Goal: Task Accomplishment & Management: Manage account settings

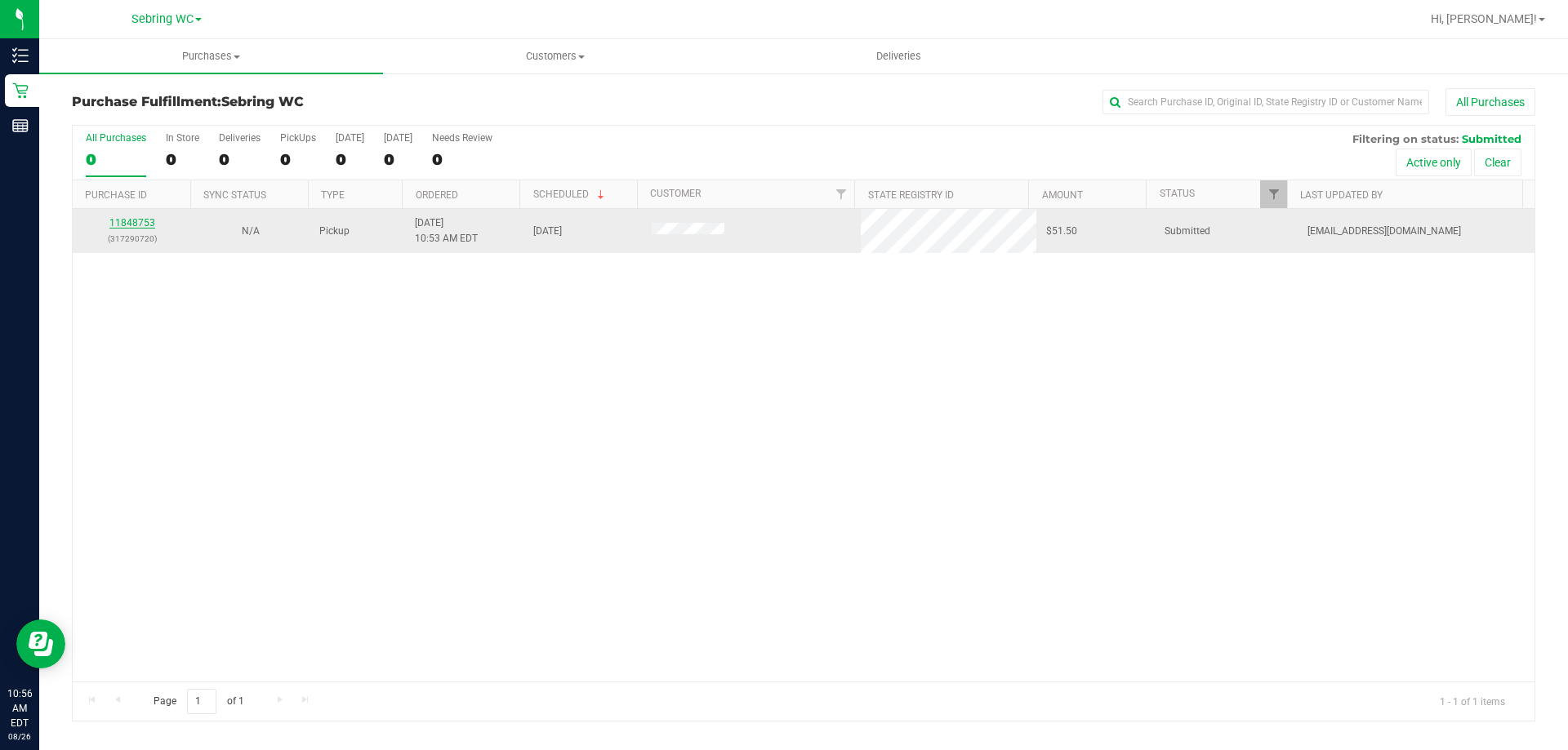
click at [131, 224] on link "11848753" at bounding box center [132, 223] width 46 height 12
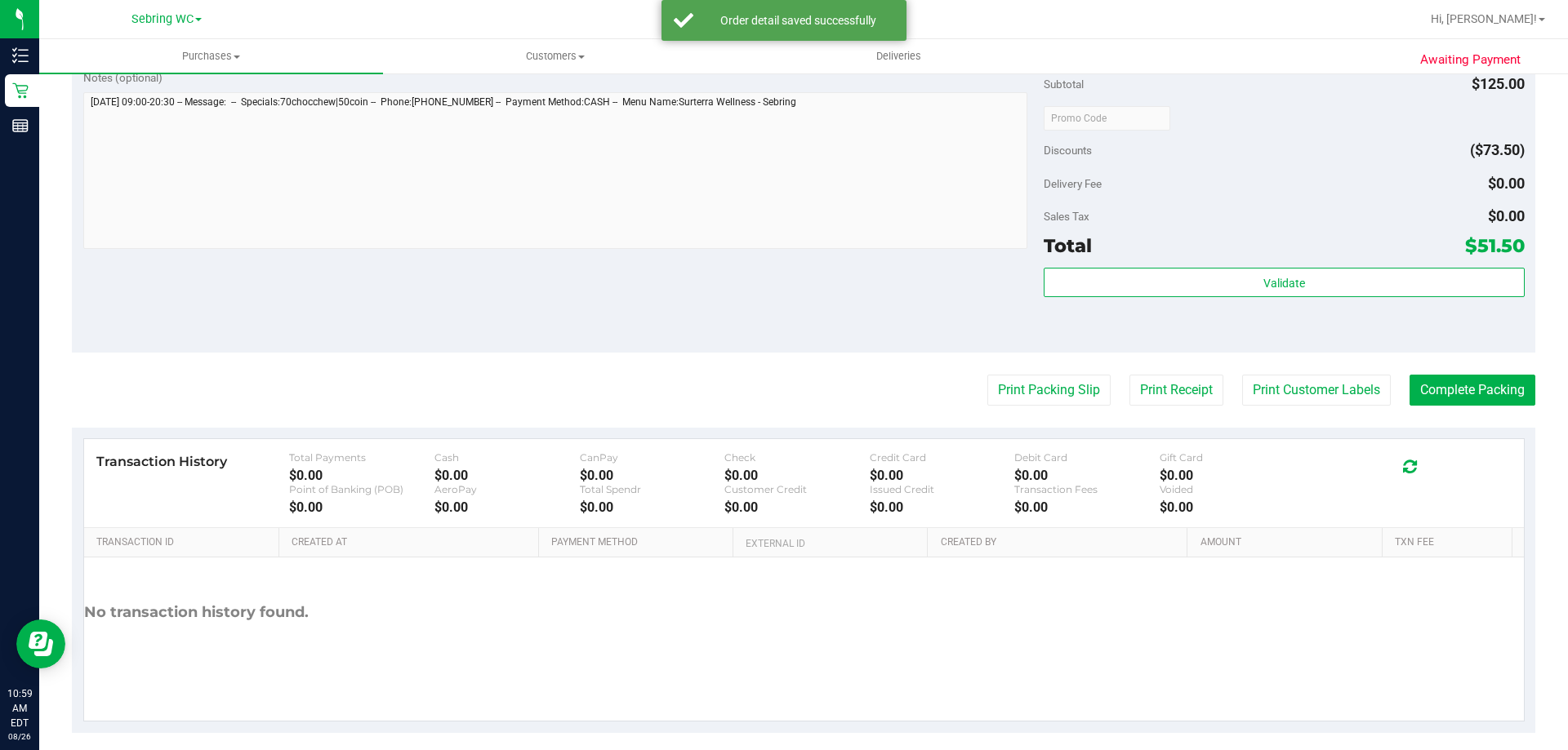
scroll to position [774, 0]
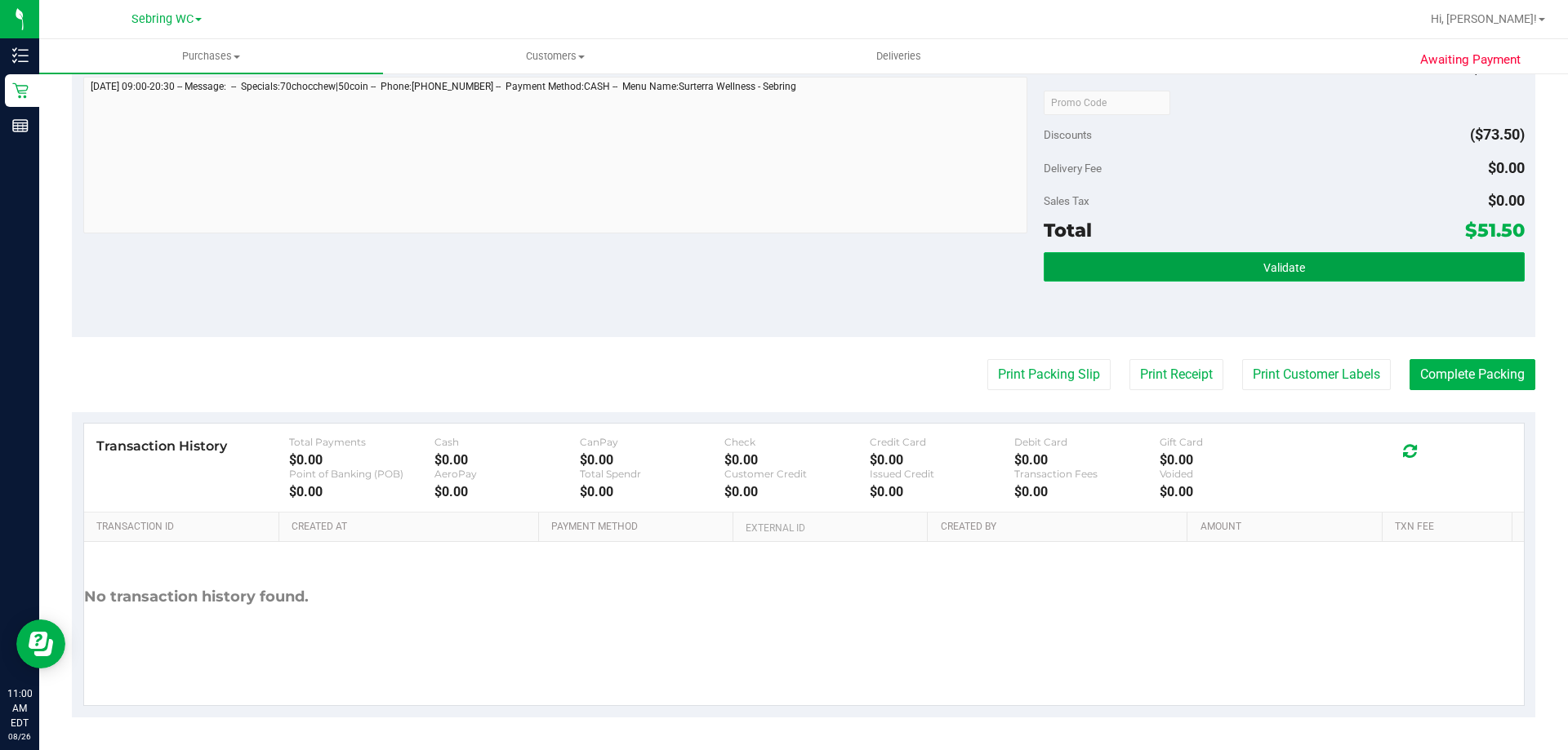
click at [1127, 280] on button "Validate" at bounding box center [1283, 267] width 480 height 29
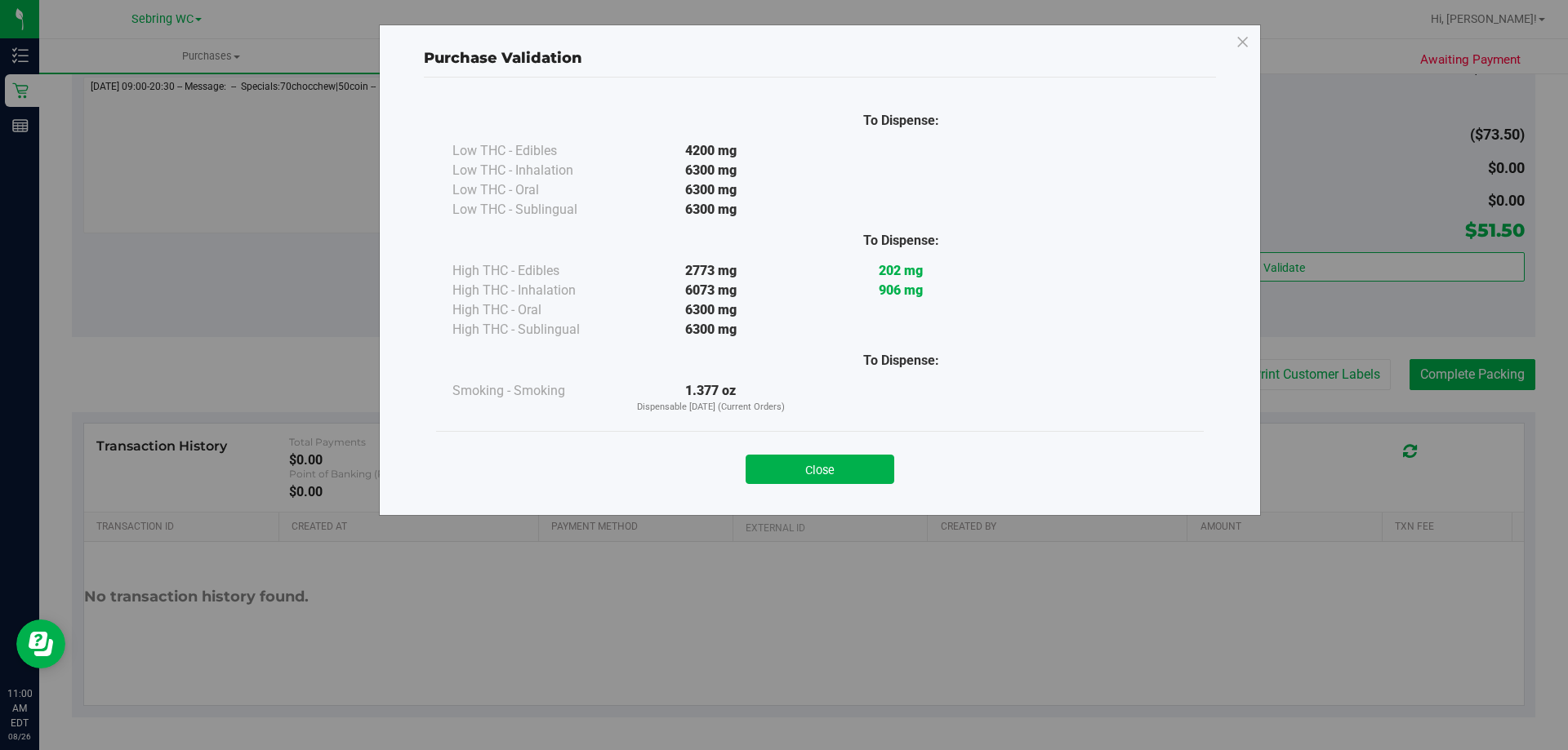
drag, startPoint x: 1056, startPoint y: 372, endPoint x: 1024, endPoint y: 394, distance: 38.8
click at [1052, 381] on div "To Dispense: Smoking - Smoking 1.377 oz Dispensable [DATE] (Current Orders)" at bounding box center [821, 376] width 736 height 75
click at [785, 494] on div "Close" at bounding box center [820, 464] width 768 height 66
drag, startPoint x: 820, startPoint y: 478, endPoint x: 954, endPoint y: 427, distance: 143.4
click at [821, 478] on button "Close" at bounding box center [820, 469] width 149 height 29
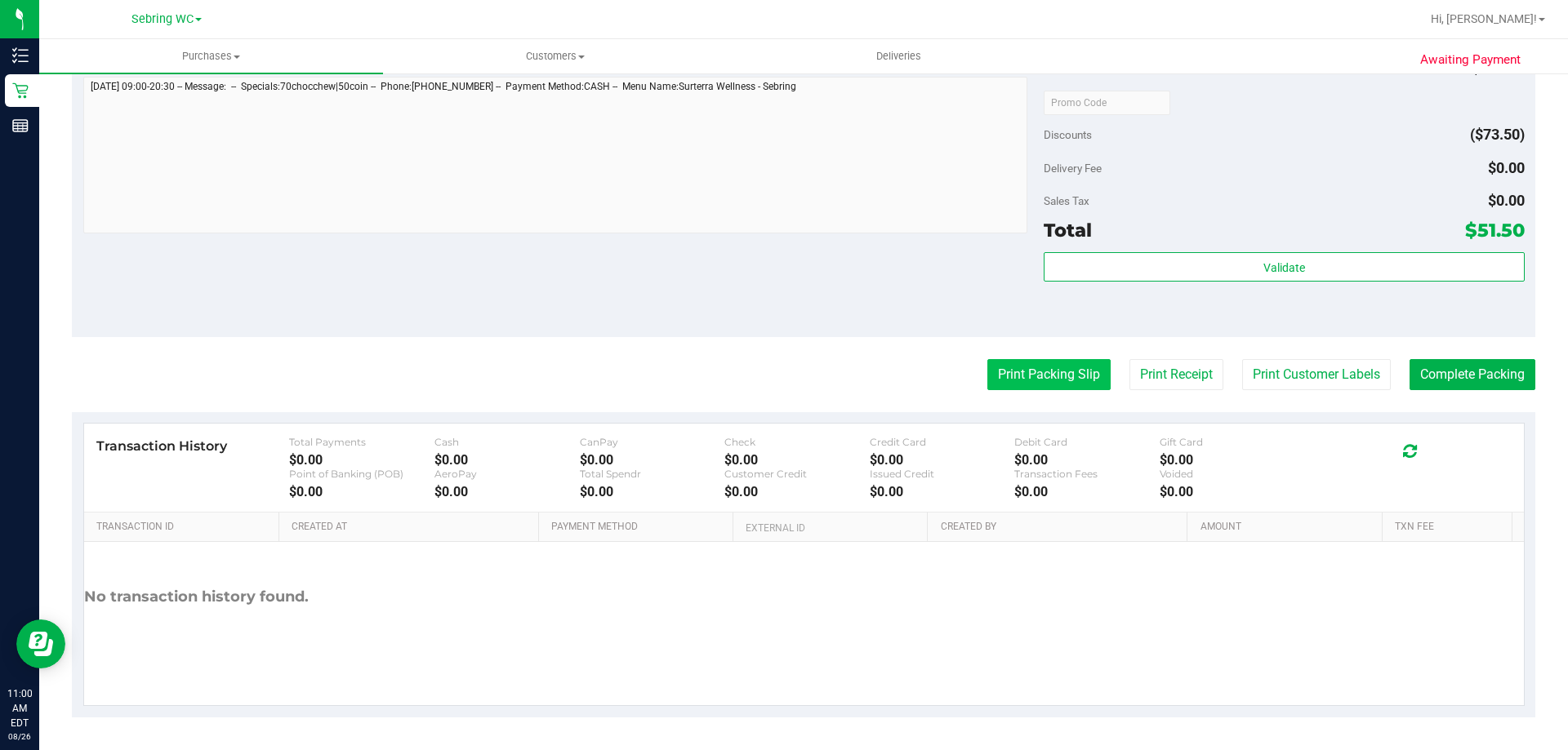
drag, startPoint x: 1073, startPoint y: 330, endPoint x: 1060, endPoint y: 379, distance: 50.7
click at [1074, 334] on div "Notes (optional) Subtotal $125.00 Discounts ($73.50) Delivery Fee $0.00 Sales T…" at bounding box center [803, 190] width 1463 height 294
click at [1060, 379] on button "Print Packing Slip" at bounding box center [1050, 375] width 123 height 31
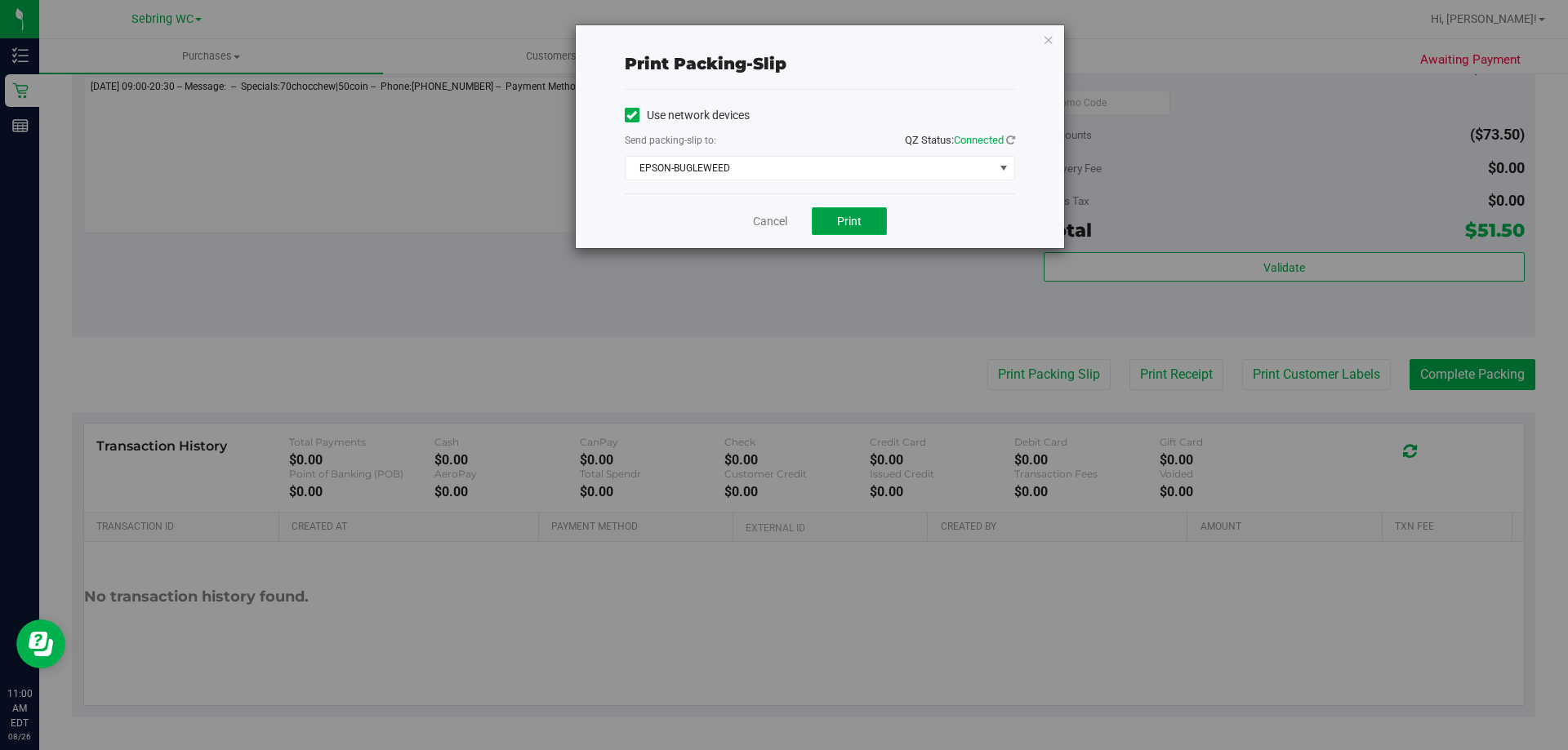
click at [852, 217] on span "Print" at bounding box center [849, 221] width 24 height 13
drag, startPoint x: 755, startPoint y: 210, endPoint x: 770, endPoint y: 229, distance: 24.2
click at [765, 219] on div "Cancel Print" at bounding box center [820, 221] width 390 height 55
click at [772, 230] on link "Cancel" at bounding box center [770, 222] width 34 height 18
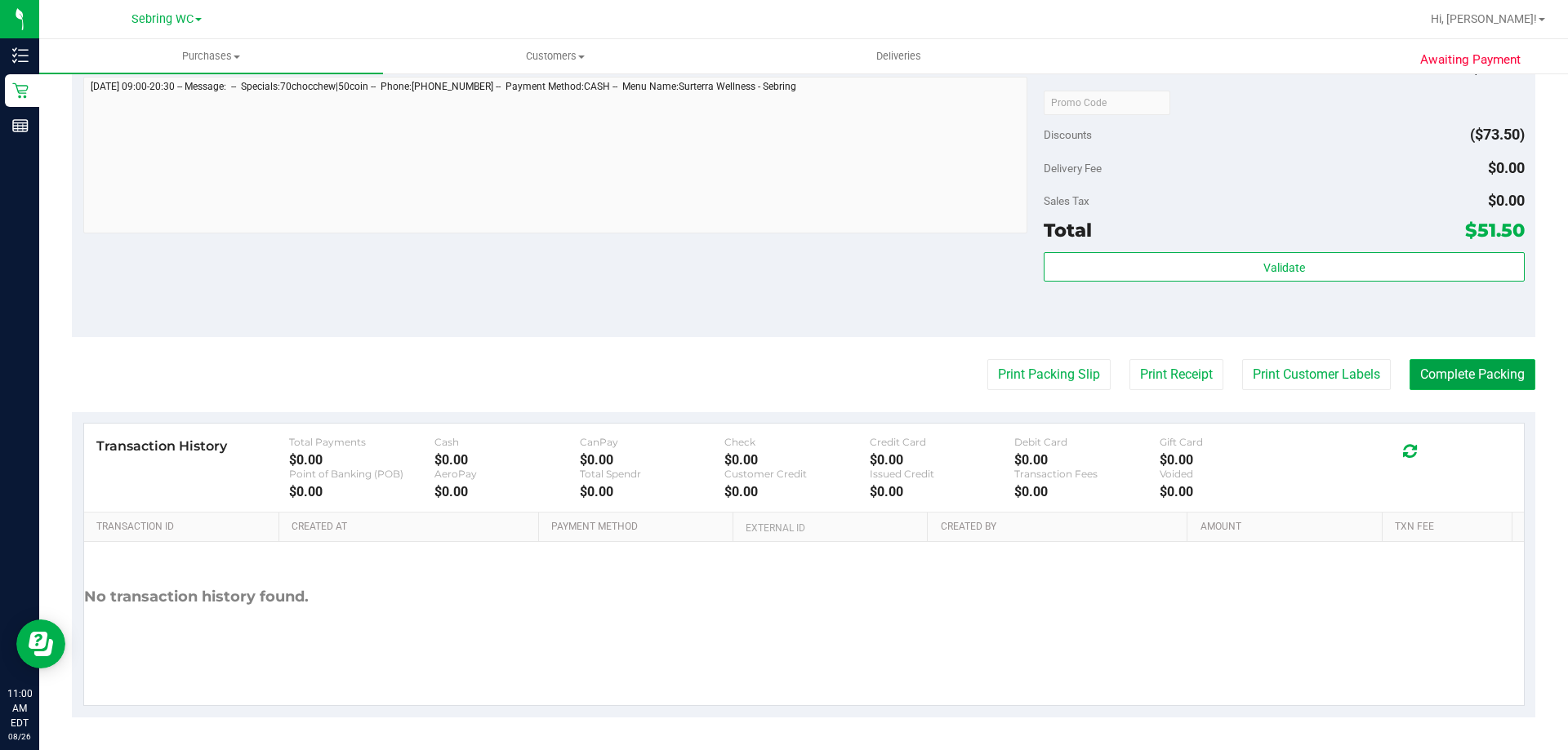
click at [1482, 367] on button "Complete Packing" at bounding box center [1472, 375] width 126 height 31
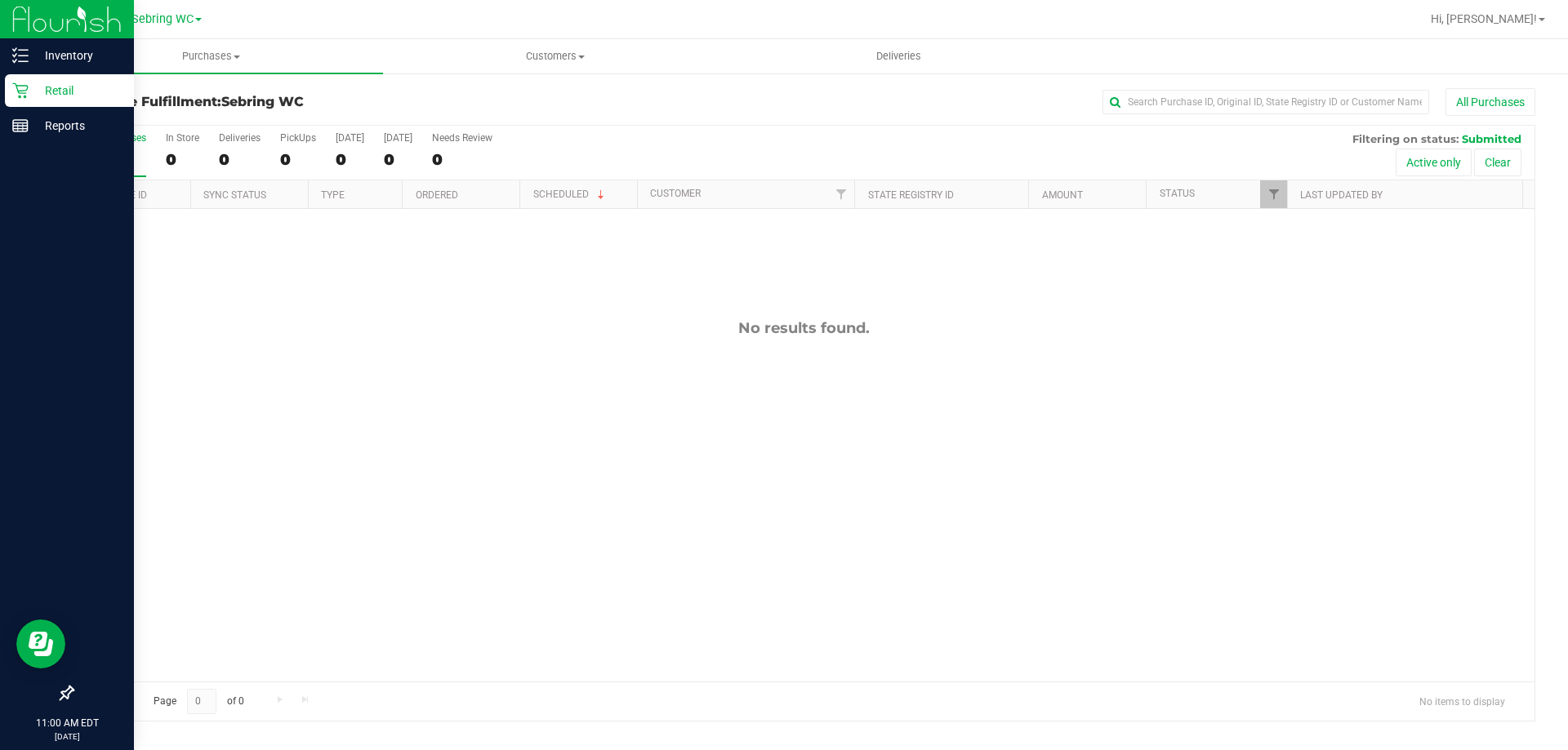
click at [7, 102] on div "Retail" at bounding box center [69, 90] width 129 height 32
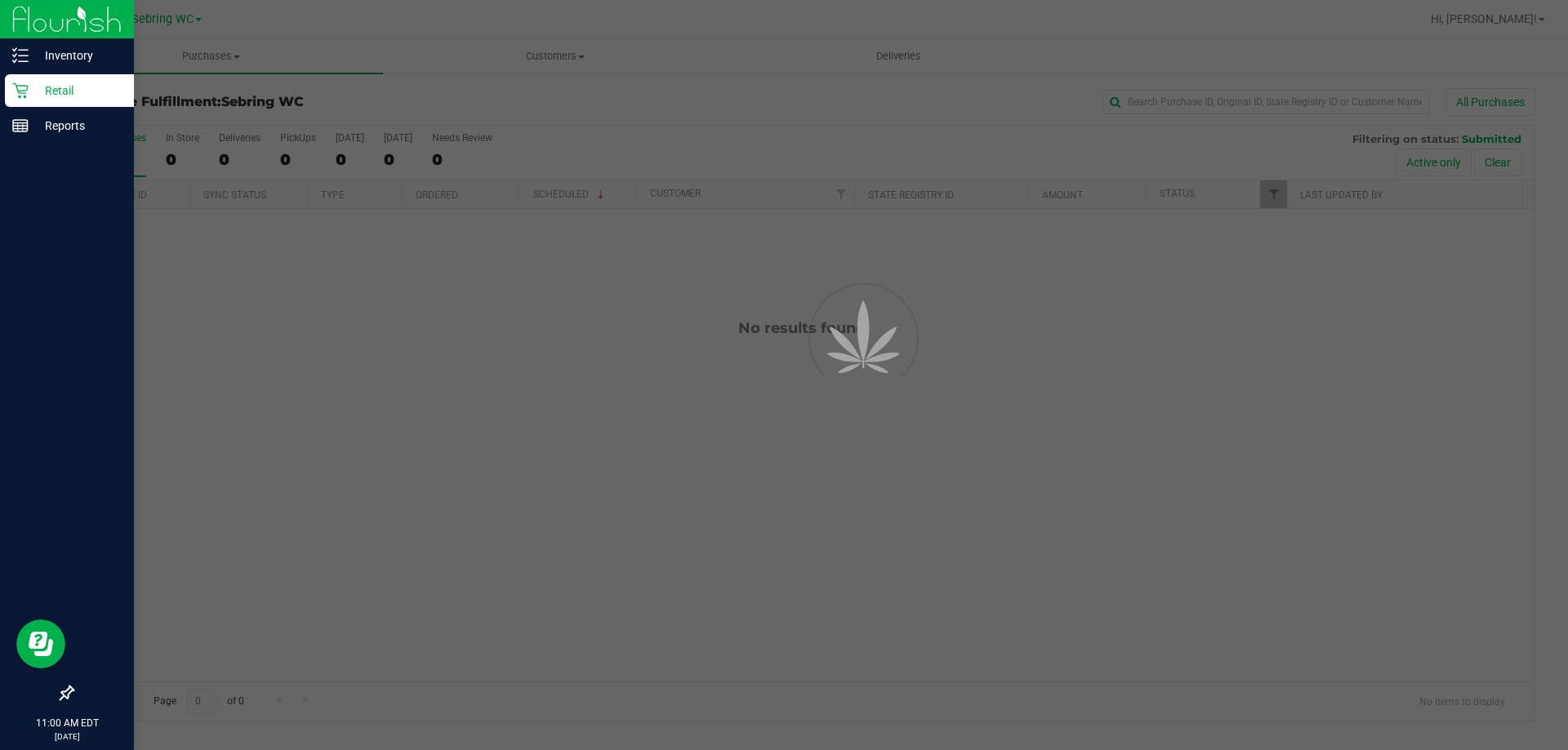
click at [30, 89] on p "Retail" at bounding box center [77, 91] width 98 height 20
